Goal: Information Seeking & Learning: Learn about a topic

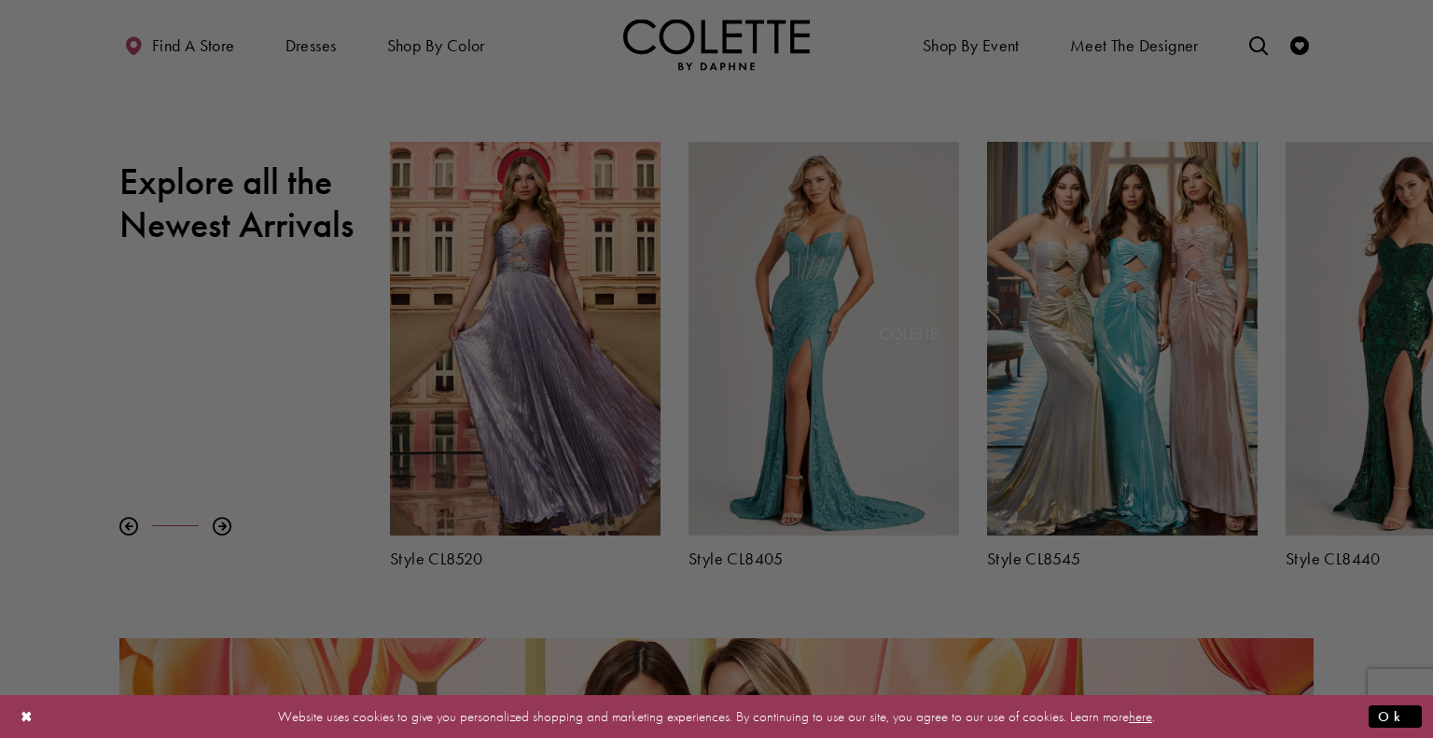
drag, startPoint x: 256, startPoint y: 300, endPoint x: 479, endPoint y: 139, distance: 275.3
click at [266, 300] on div at bounding box center [723, 373] width 1447 height 746
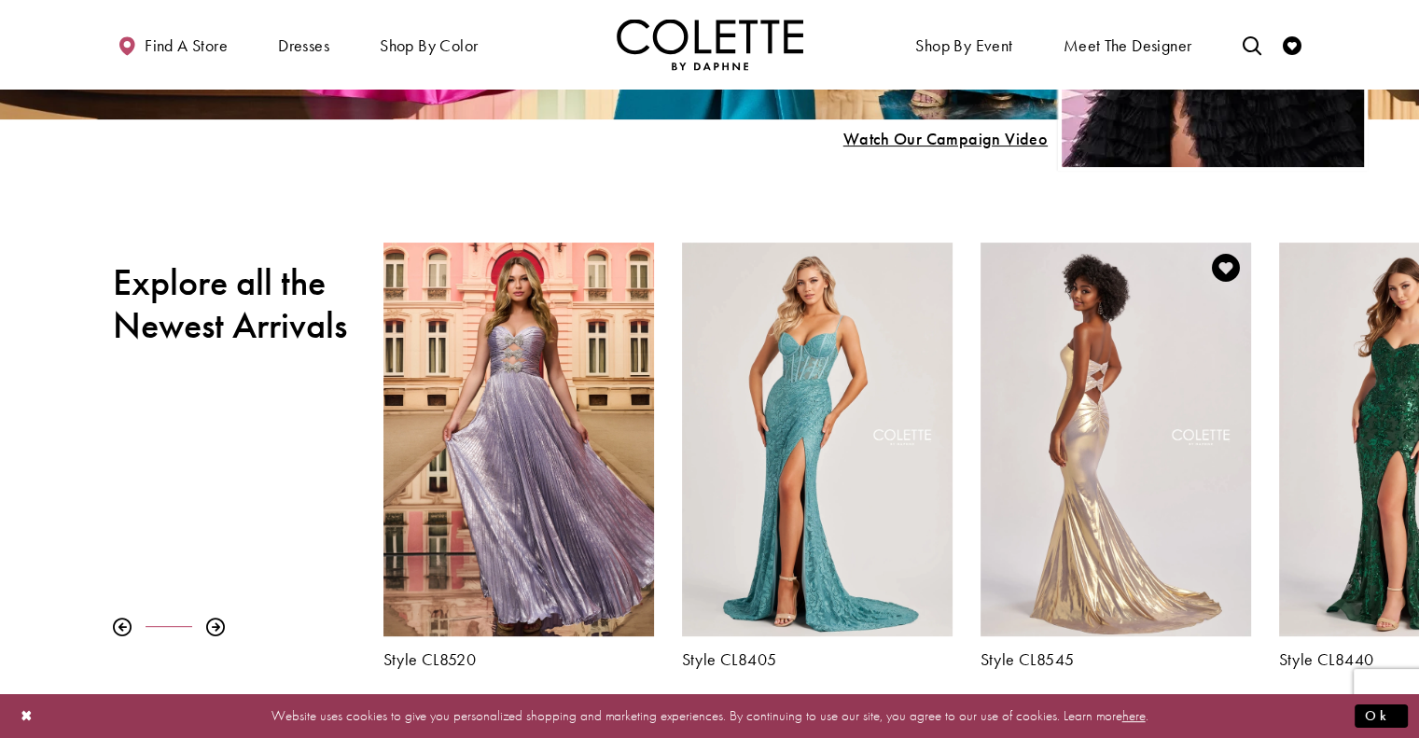
scroll to position [560, 0]
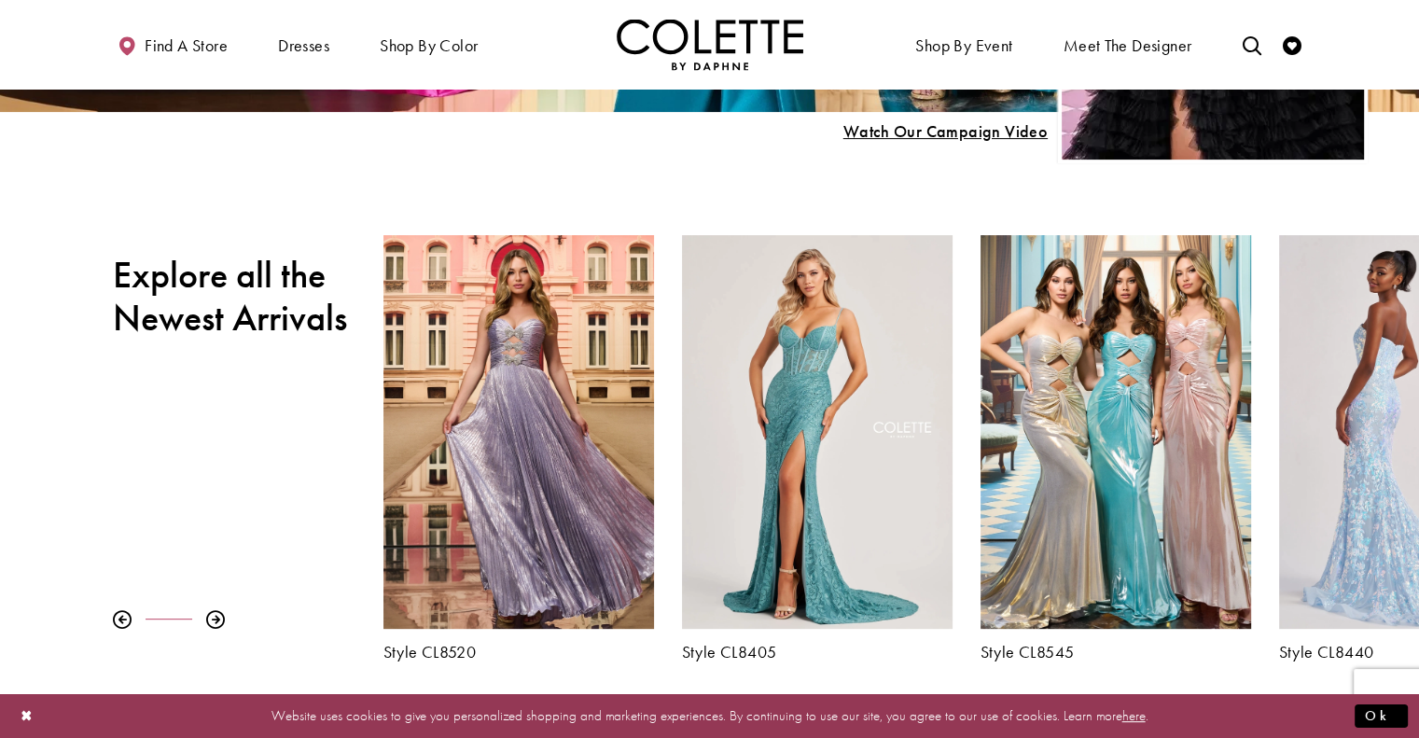
click at [1355, 430] on div "Visit Colette by Daphne Style No. CL8440 Page" at bounding box center [1414, 432] width 271 height 394
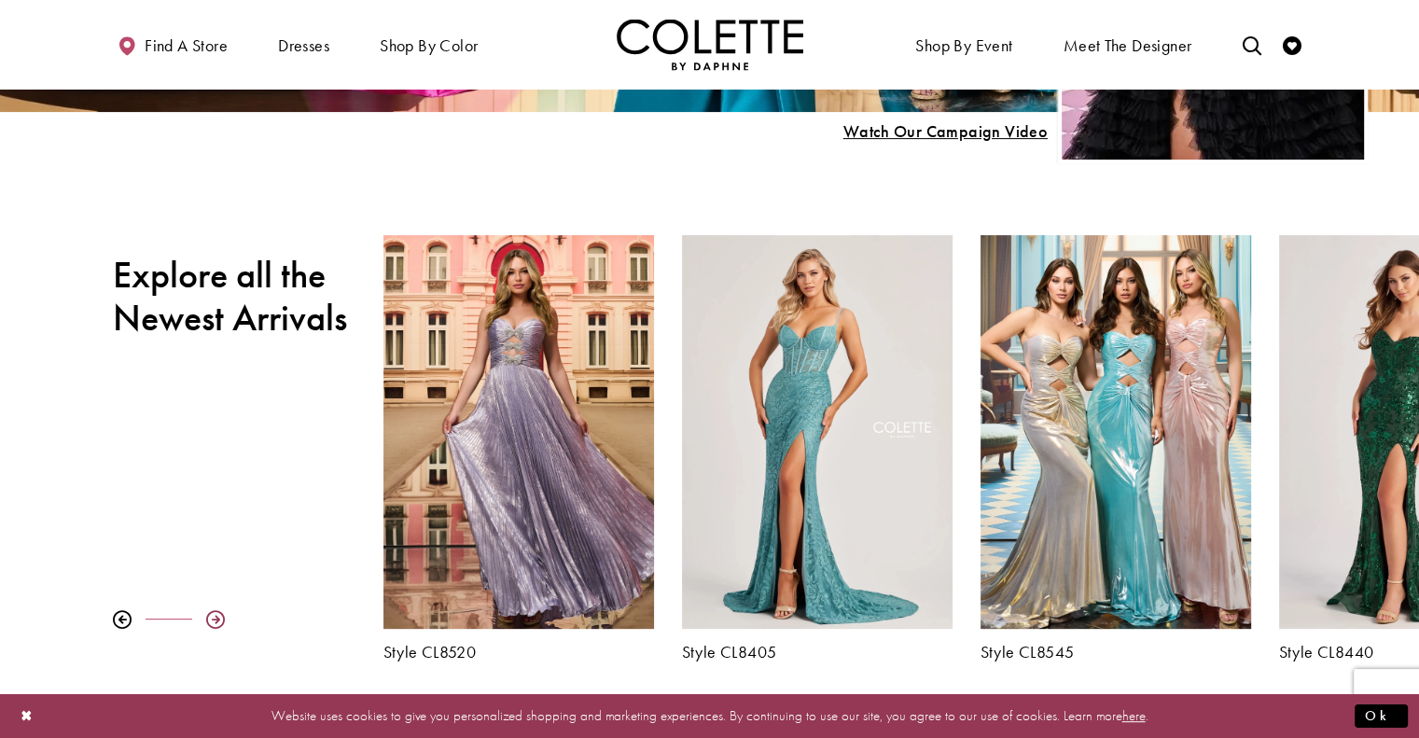
click at [213, 621] on div at bounding box center [215, 619] width 19 height 19
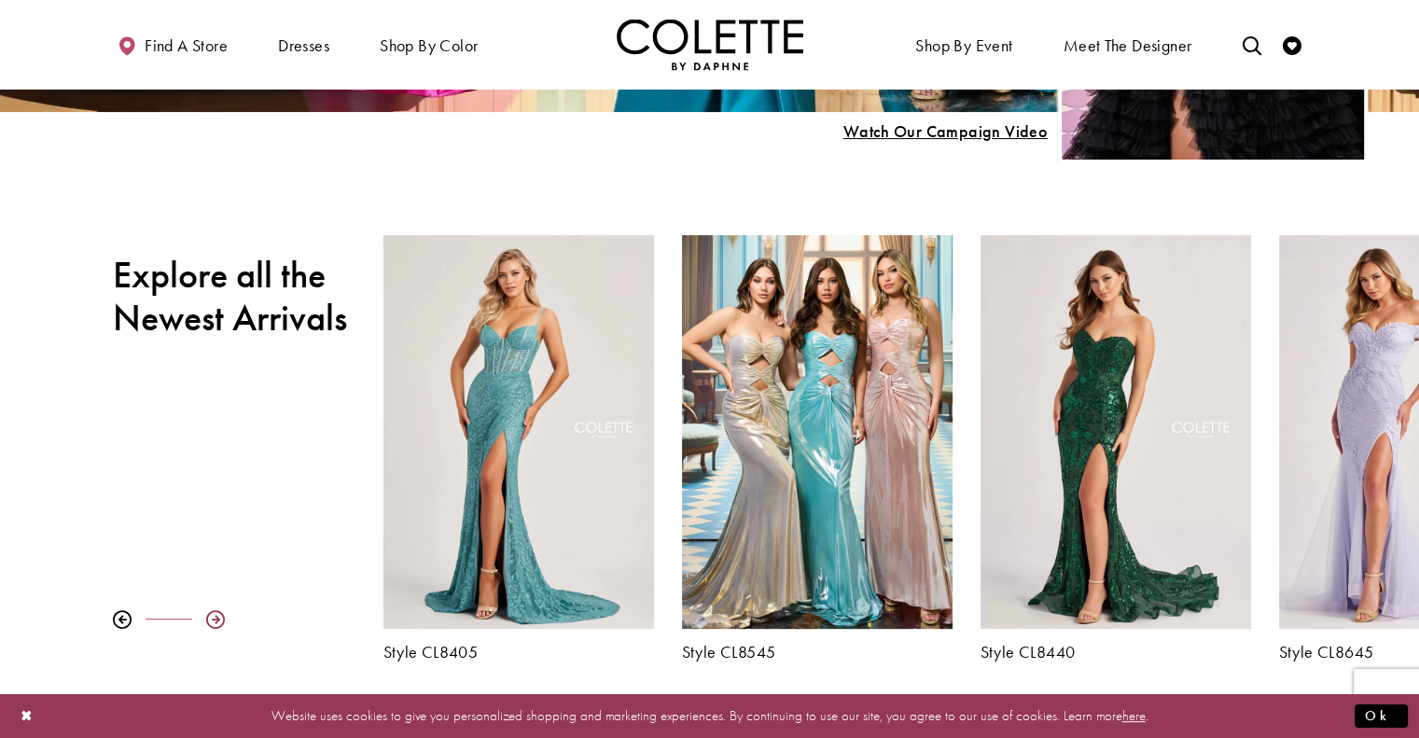
click at [213, 621] on div at bounding box center [215, 619] width 19 height 19
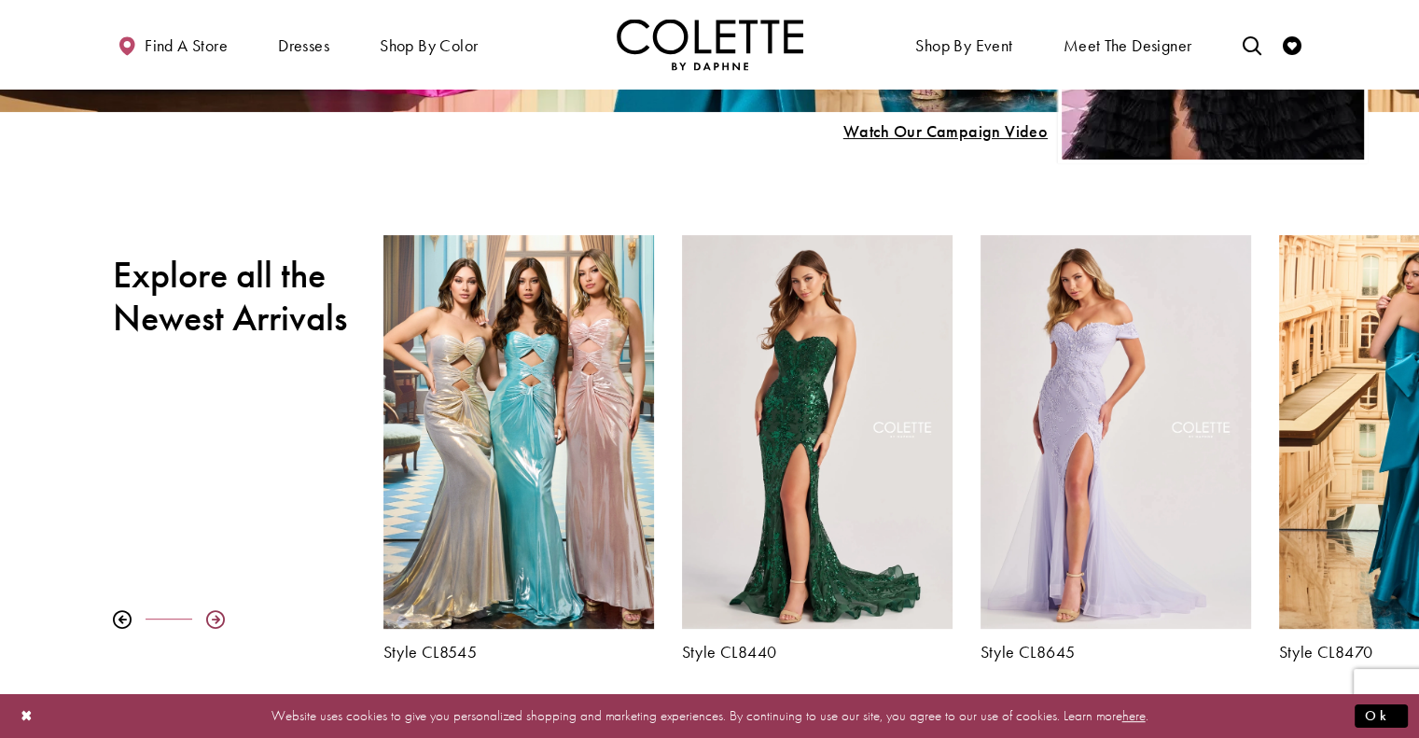
click at [213, 621] on div at bounding box center [215, 619] width 19 height 19
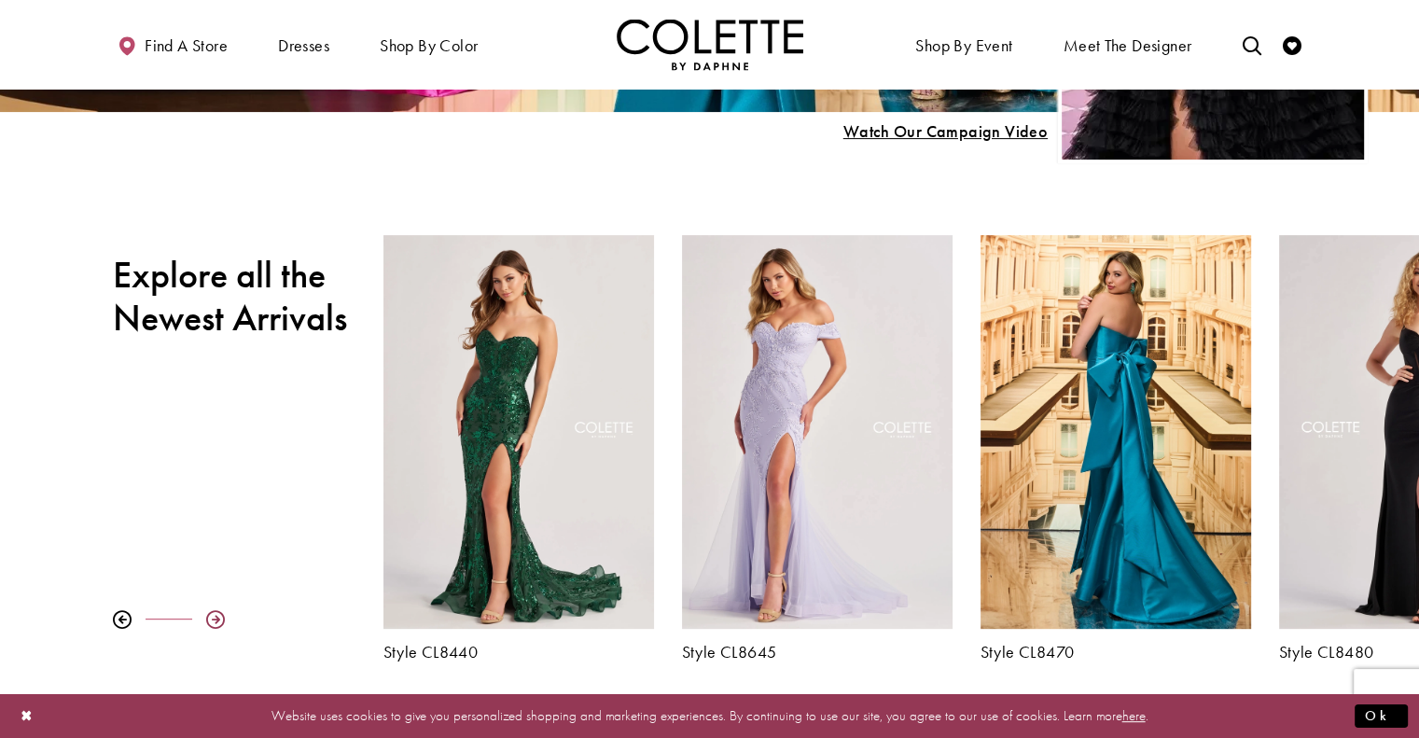
click at [213, 621] on div at bounding box center [215, 619] width 19 height 19
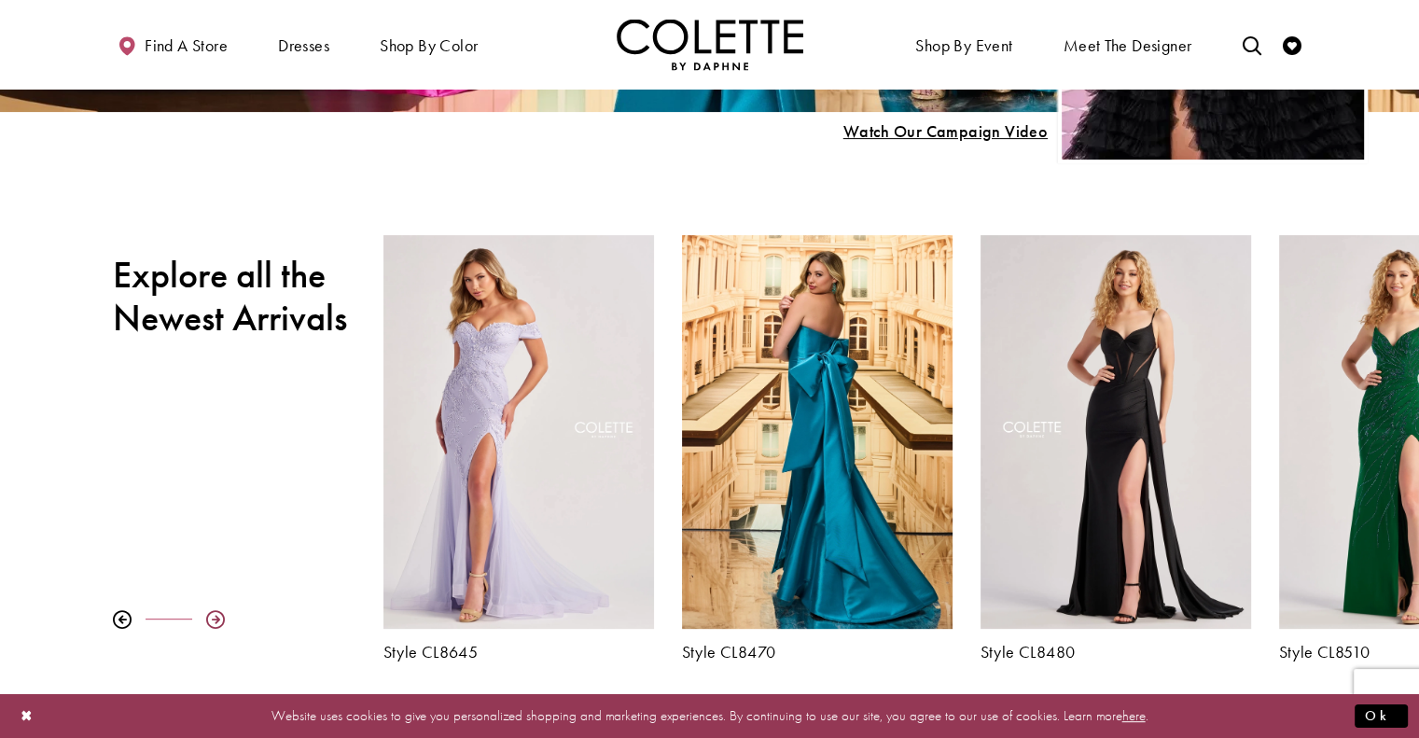
click at [213, 621] on div at bounding box center [215, 619] width 19 height 19
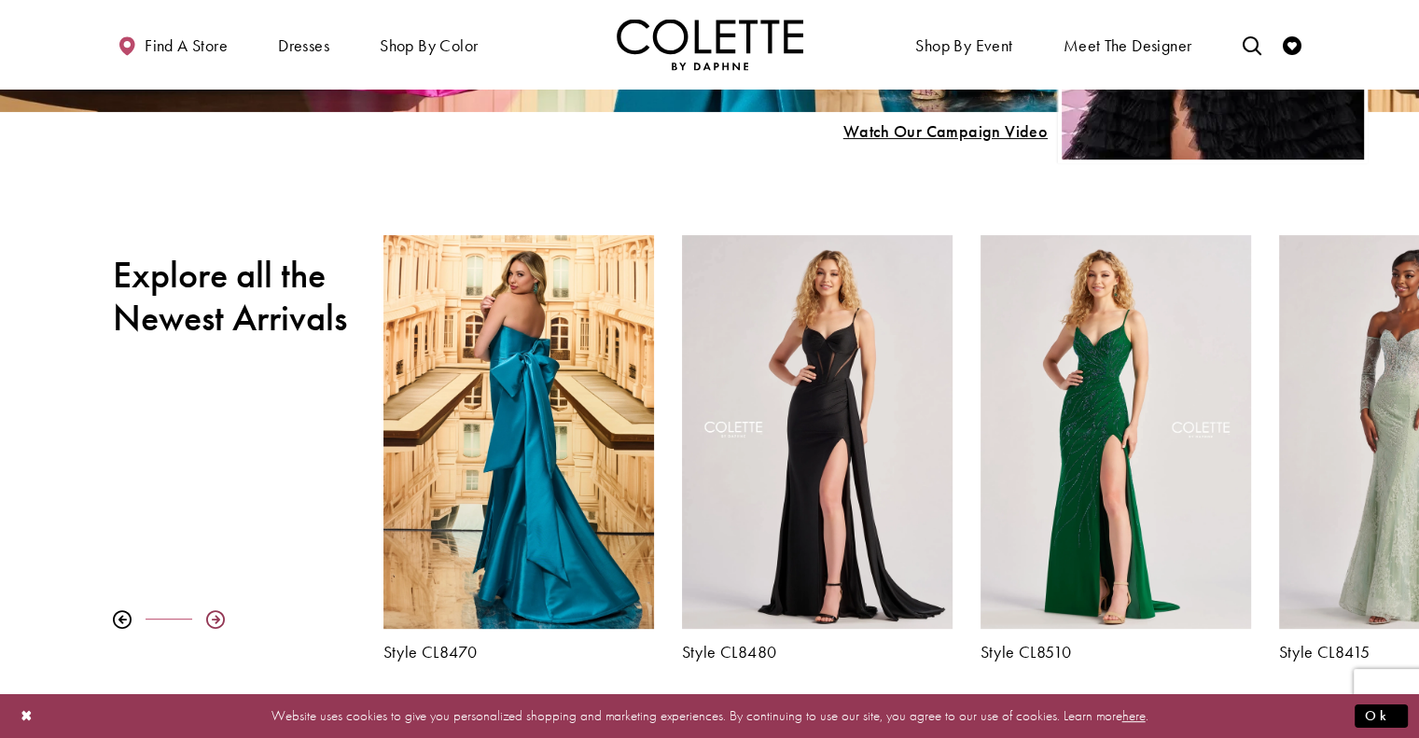
click at [213, 614] on div at bounding box center [215, 619] width 19 height 19
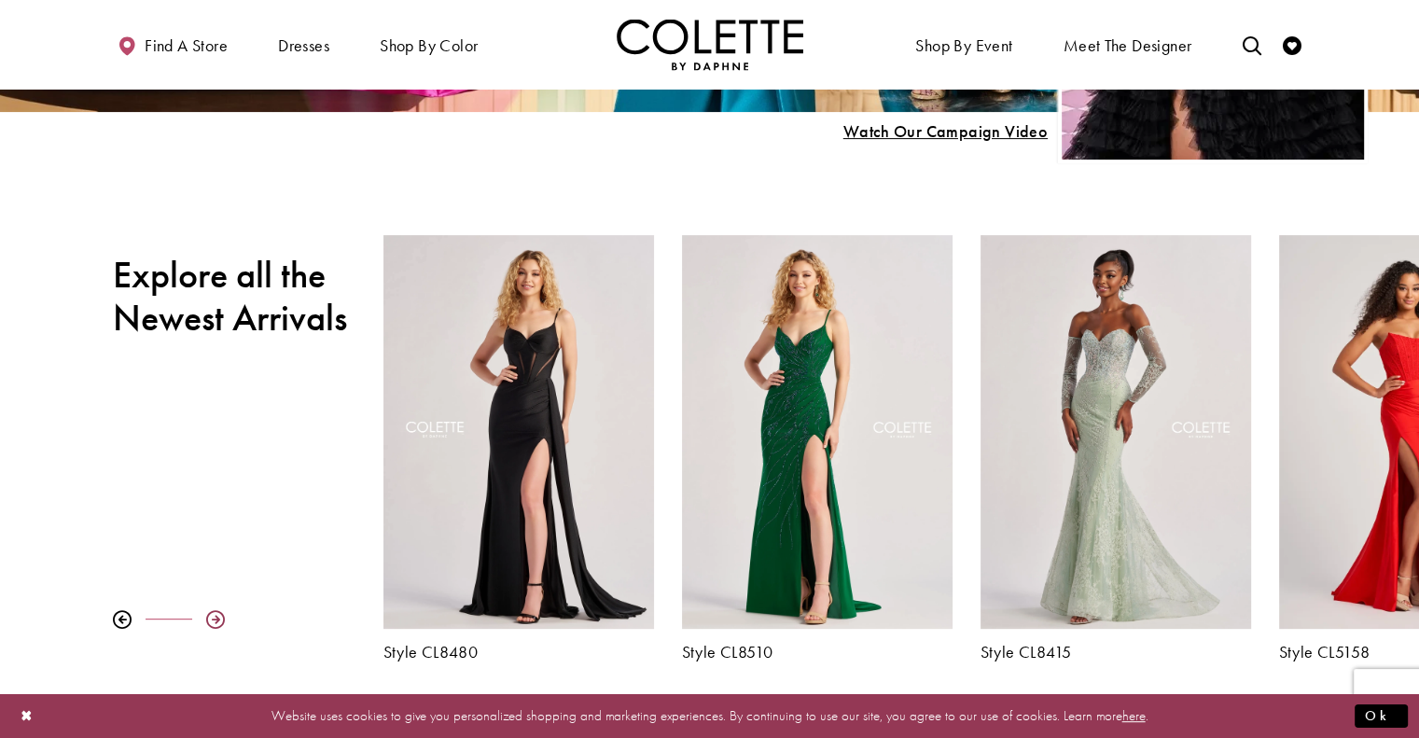
click at [213, 614] on div at bounding box center [215, 619] width 19 height 19
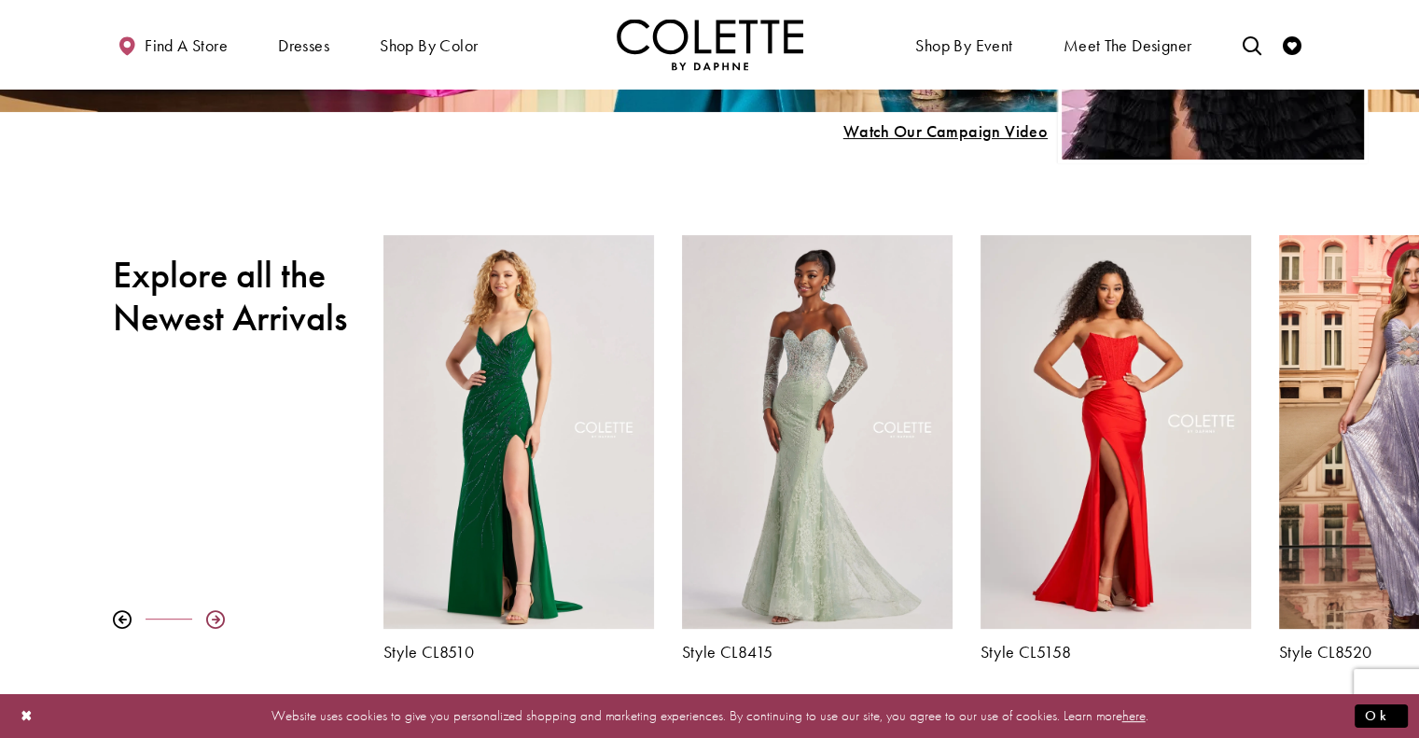
click at [213, 614] on div at bounding box center [215, 619] width 19 height 19
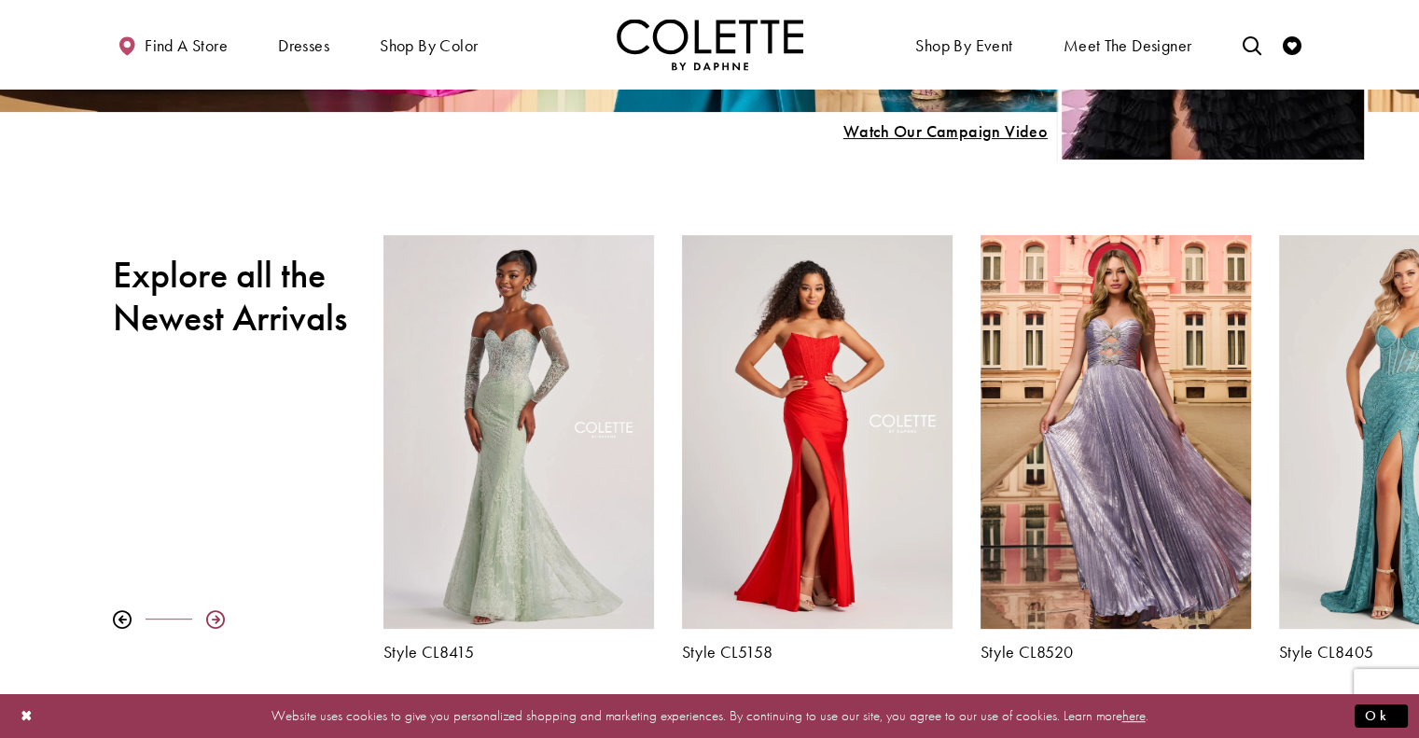
click at [213, 614] on div at bounding box center [215, 619] width 19 height 19
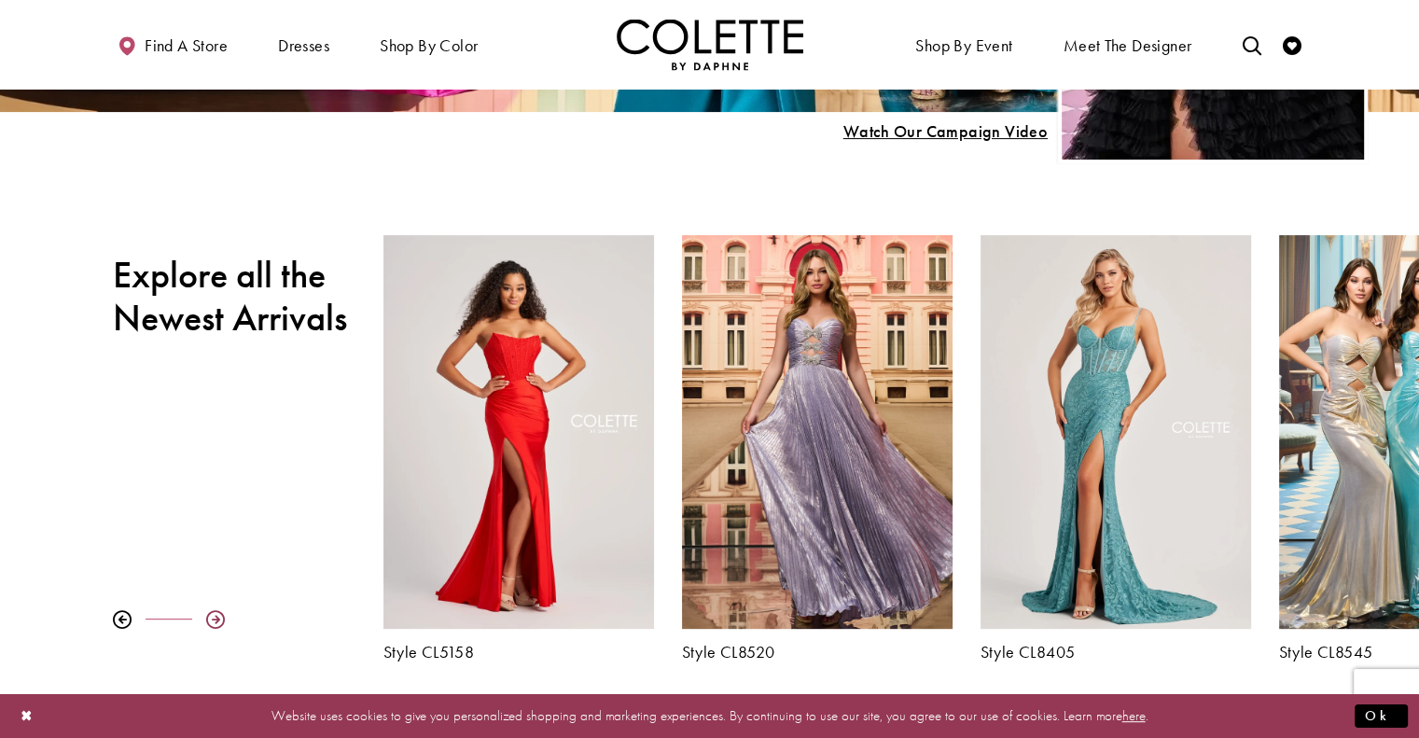
click at [213, 614] on div at bounding box center [215, 619] width 19 height 19
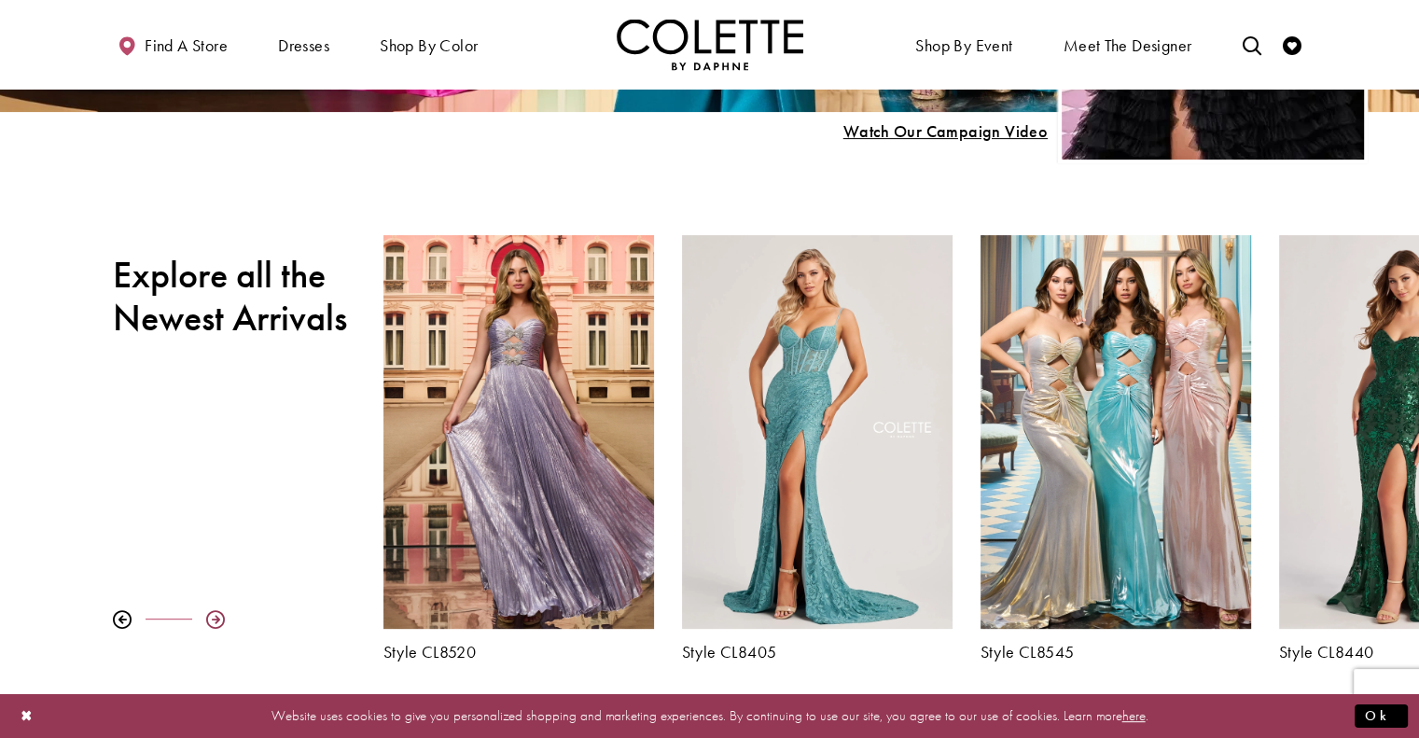
click at [213, 614] on div at bounding box center [215, 619] width 19 height 19
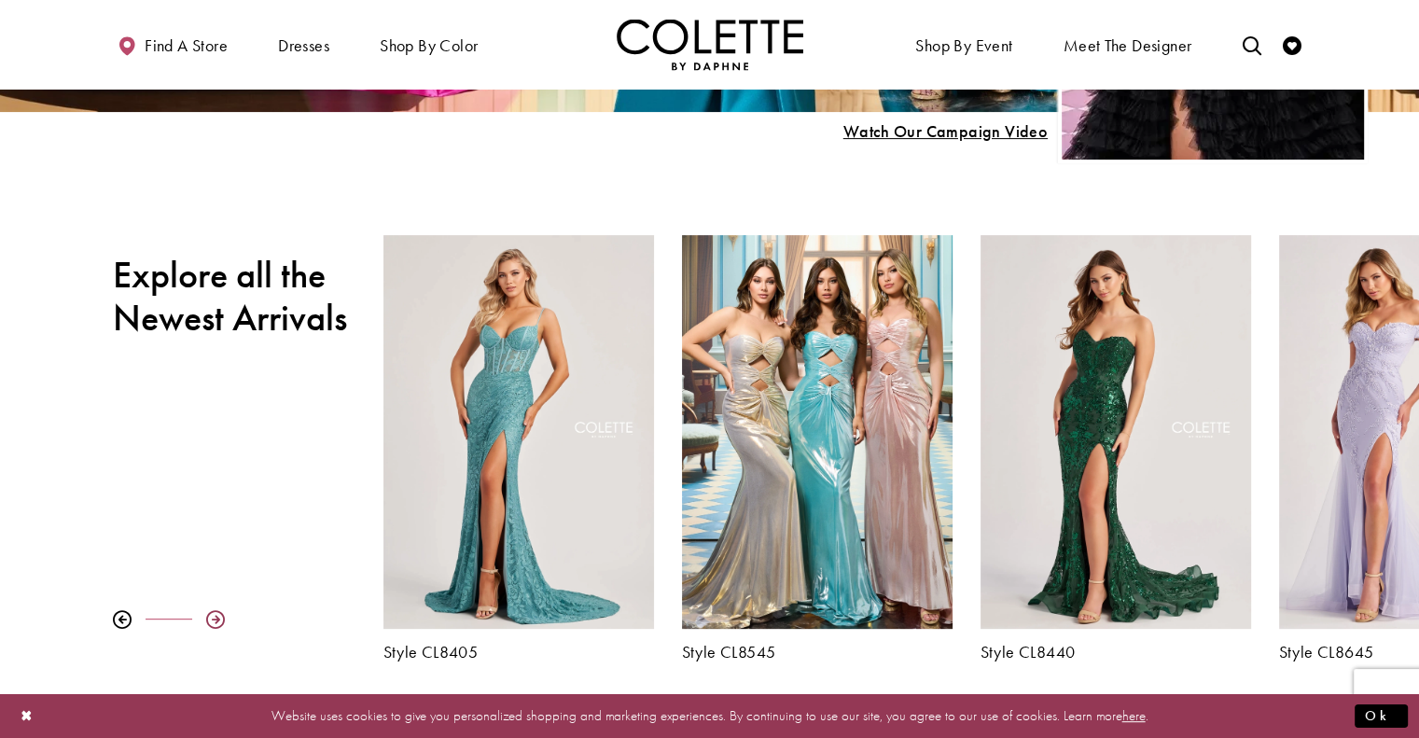
click at [213, 614] on div at bounding box center [215, 619] width 19 height 19
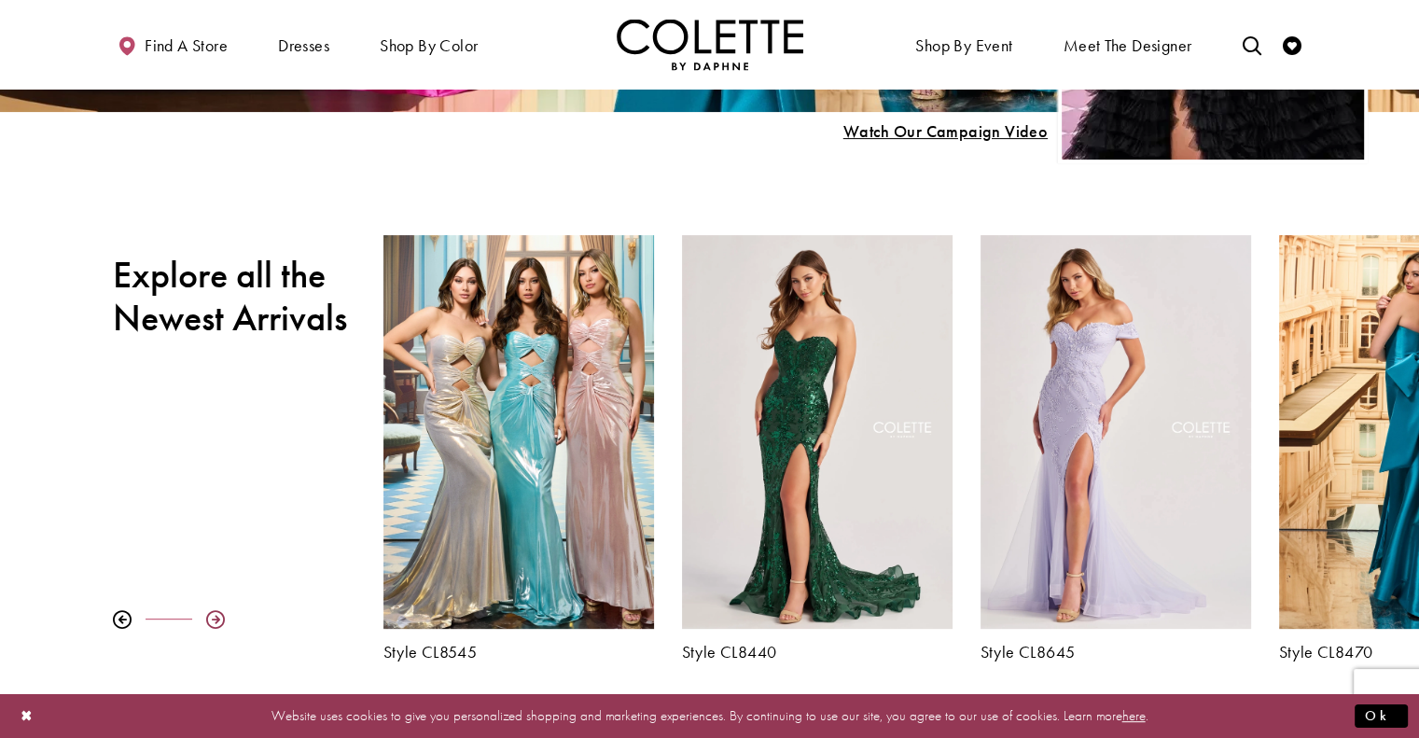
click at [213, 614] on div at bounding box center [215, 619] width 19 height 19
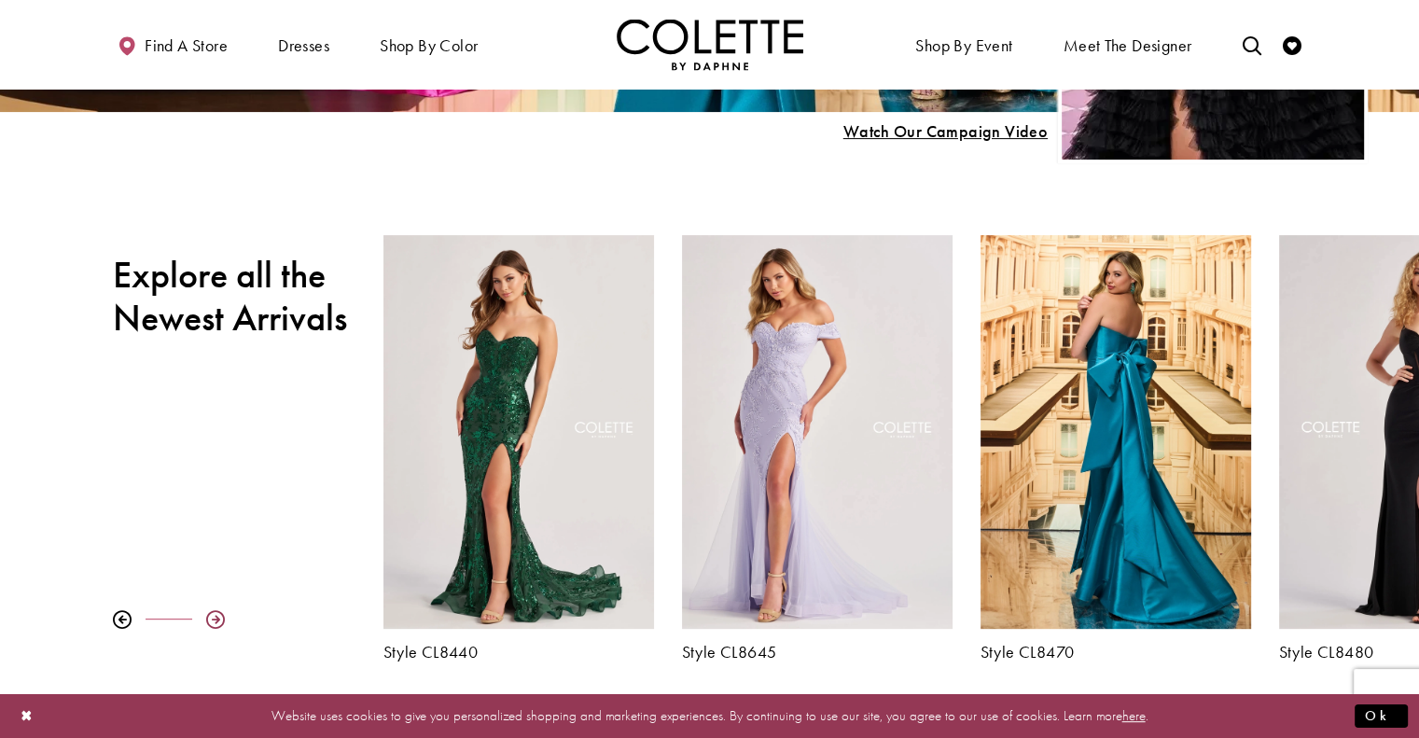
click at [213, 614] on div at bounding box center [215, 619] width 19 height 19
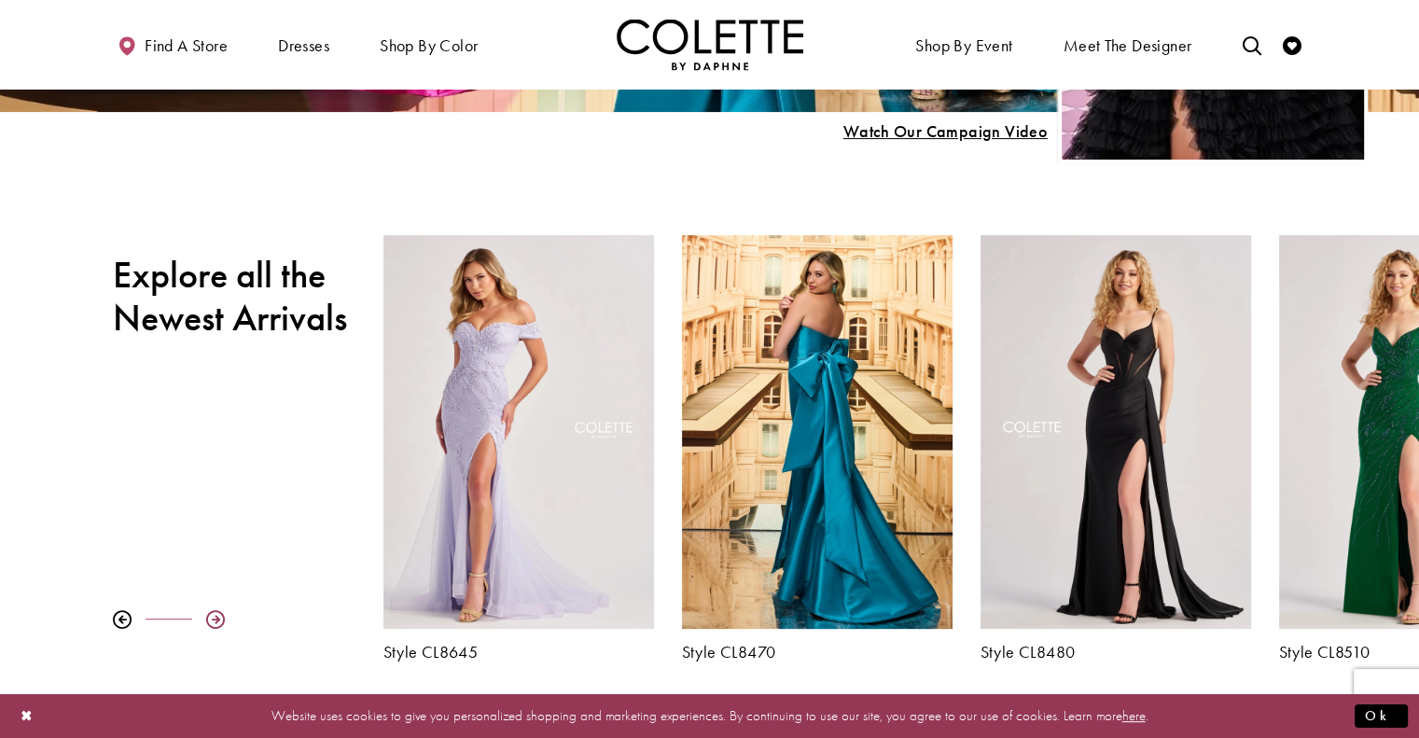
click at [213, 614] on div at bounding box center [215, 619] width 19 height 19
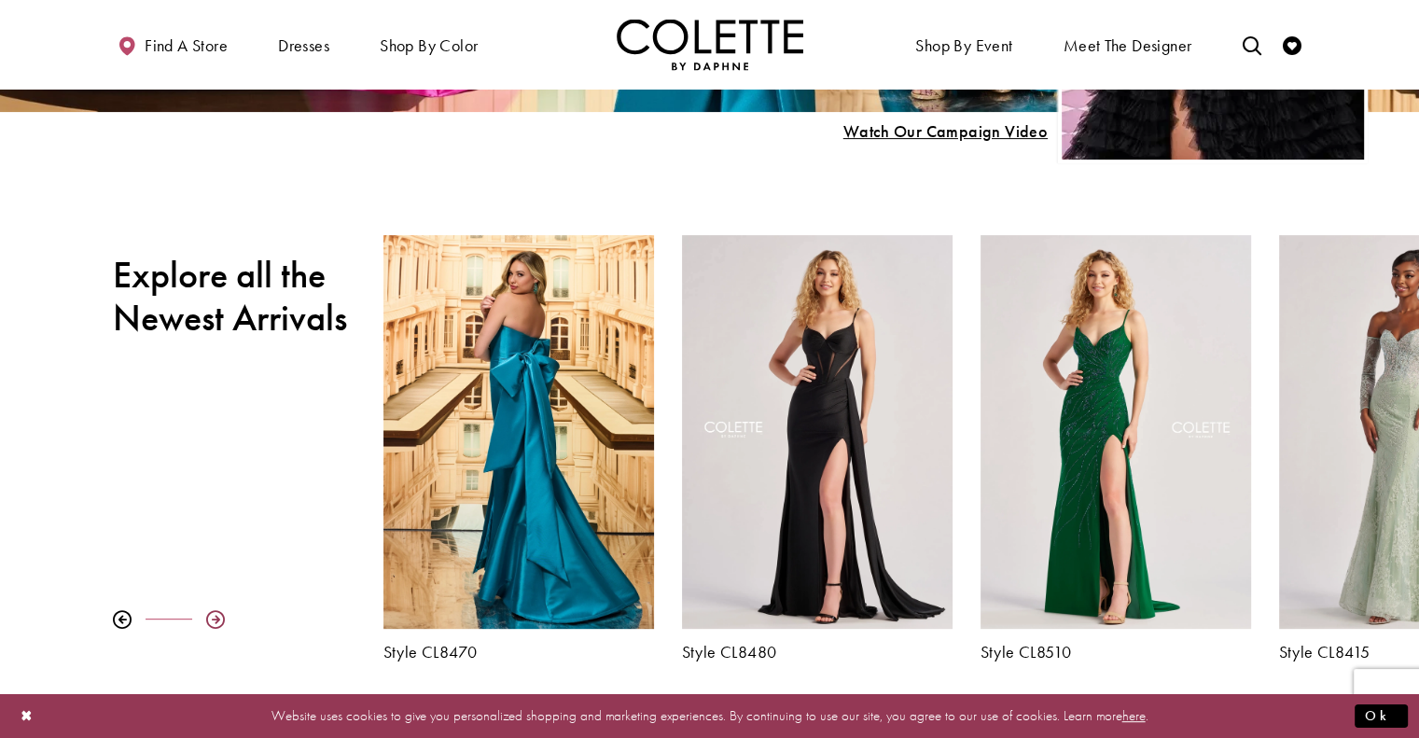
click at [213, 614] on div at bounding box center [215, 619] width 19 height 19
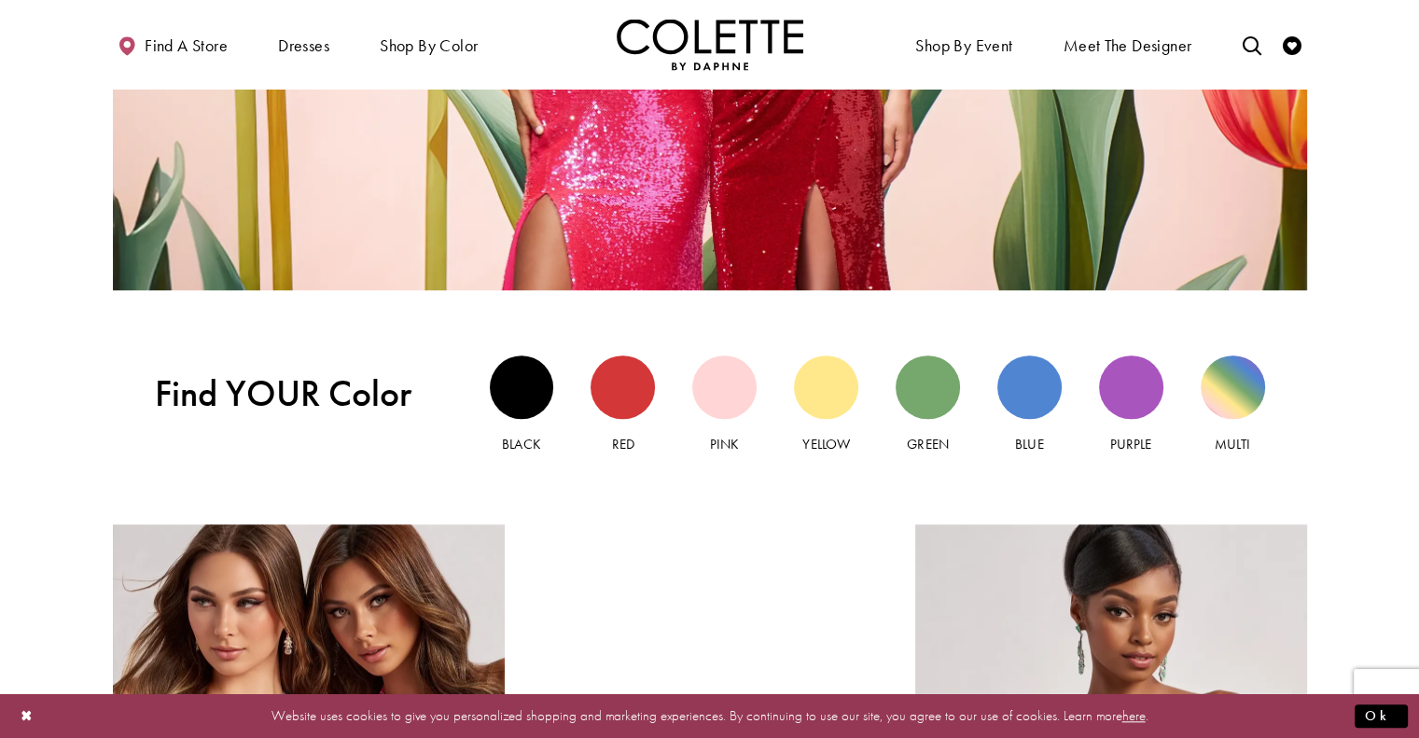
scroll to position [1586, 0]
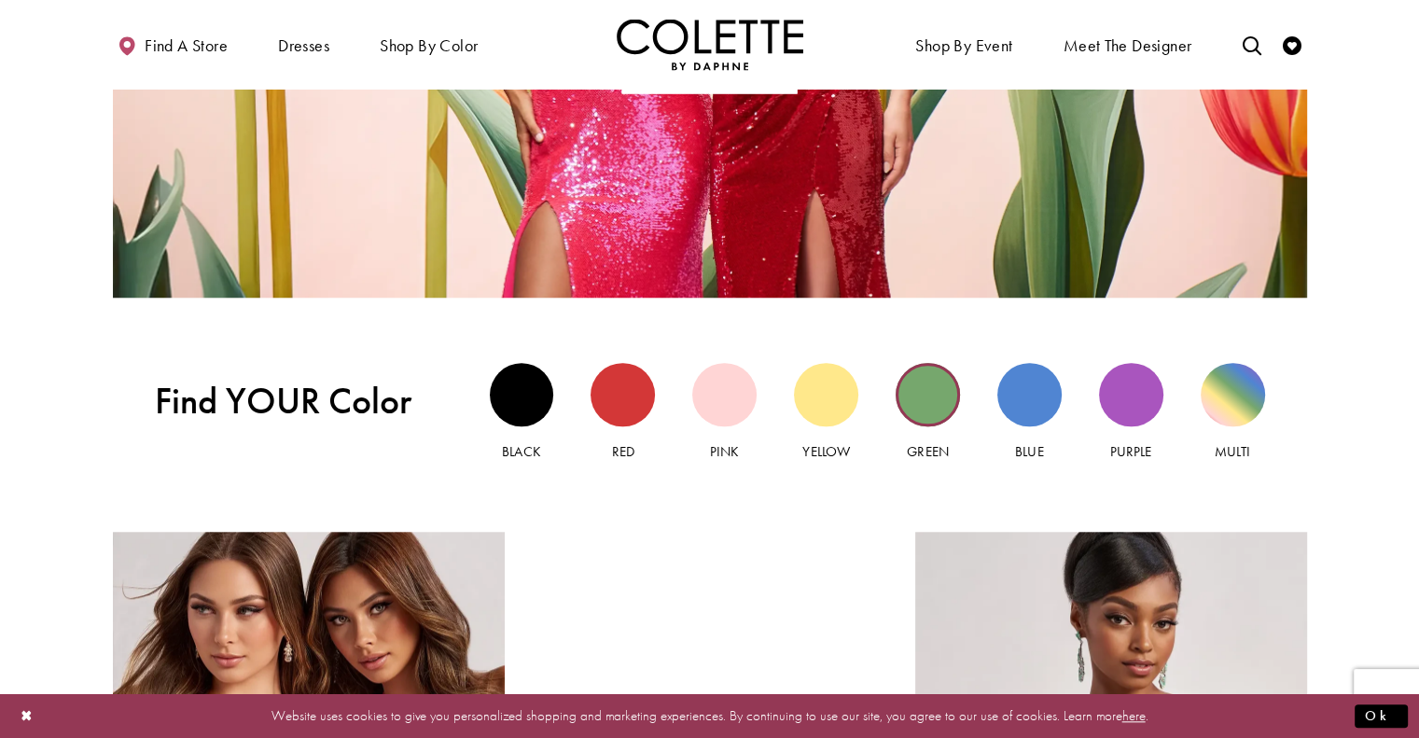
click at [937, 396] on div "Green view" at bounding box center [928, 395] width 64 height 64
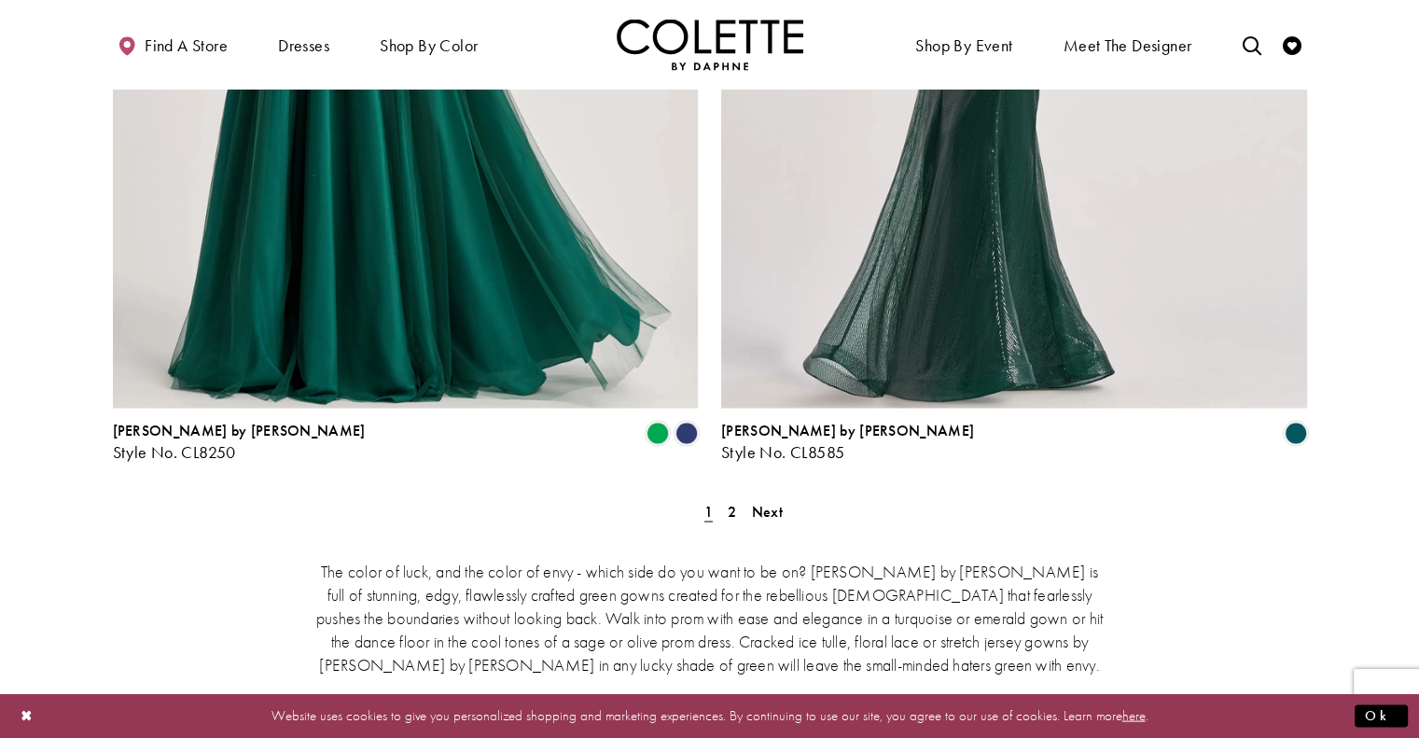
scroll to position [3453, 0]
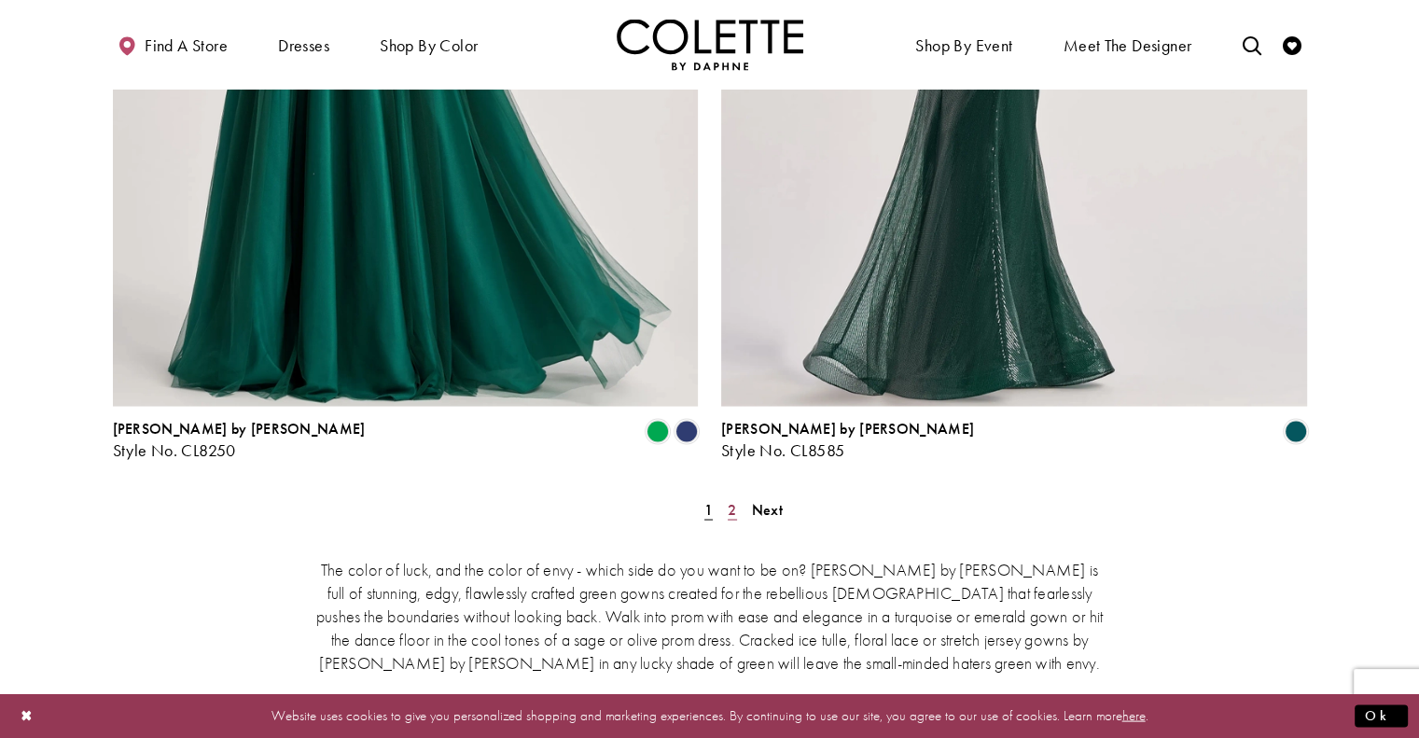
click at [731, 499] on span "2" at bounding box center [732, 509] width 8 height 20
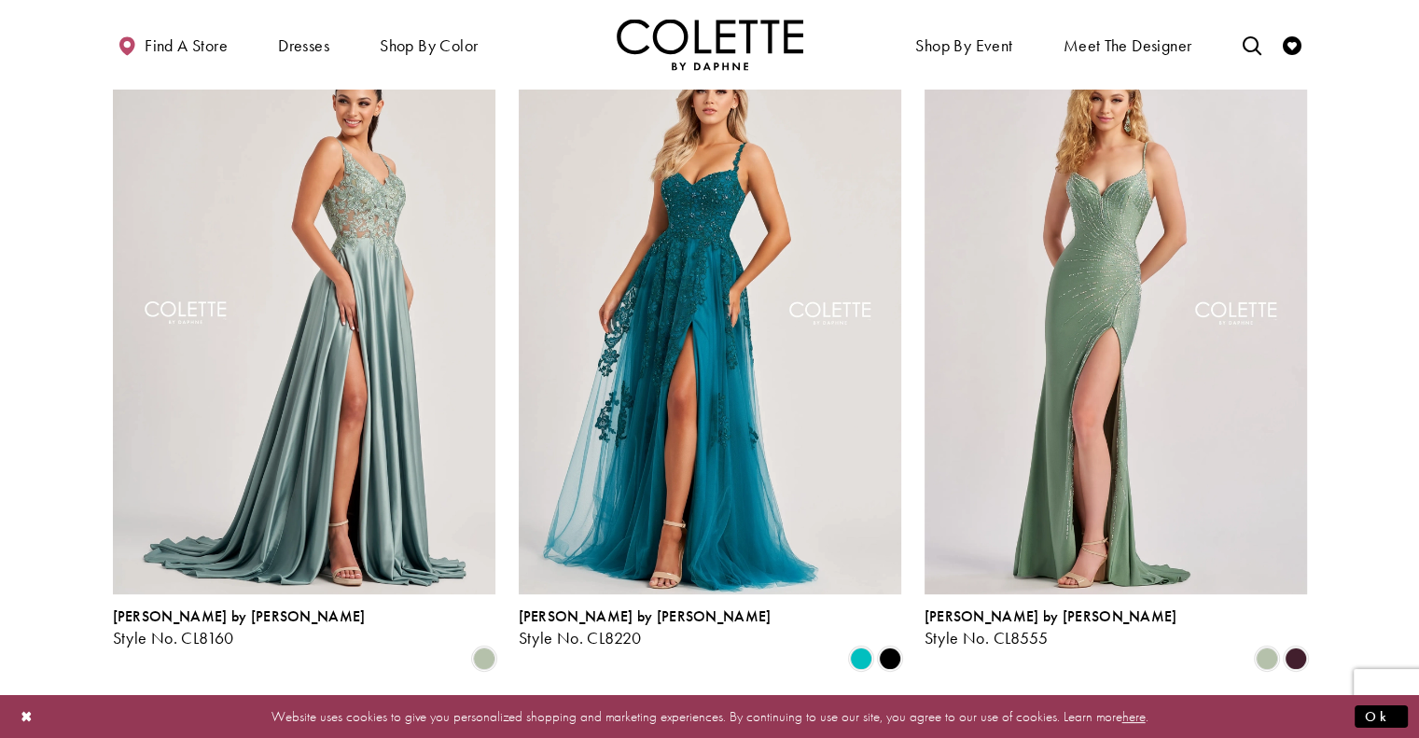
scroll to position [101, 0]
